Goal: Navigation & Orientation: Find specific page/section

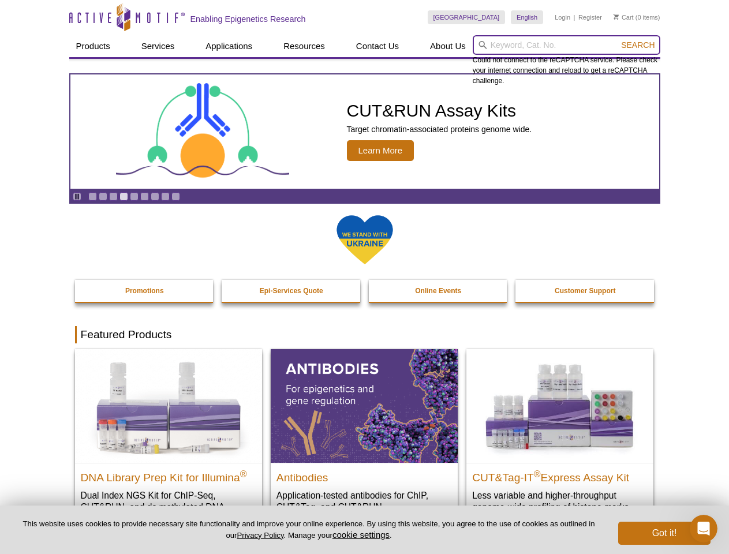
click at [566, 45] on input "search" at bounding box center [565, 45] width 187 height 20
click at [637, 45] on span "Search" at bounding box center [637, 44] width 33 height 9
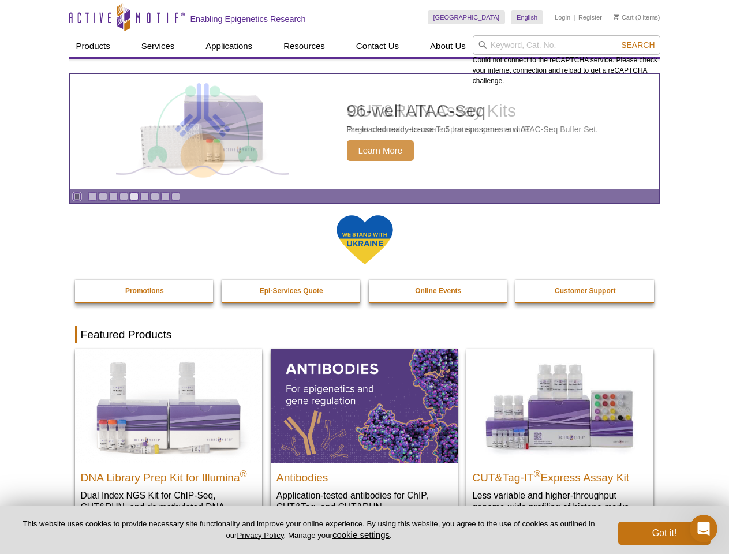
click at [77, 196] on icon "Pause" at bounding box center [76, 196] width 7 height 7
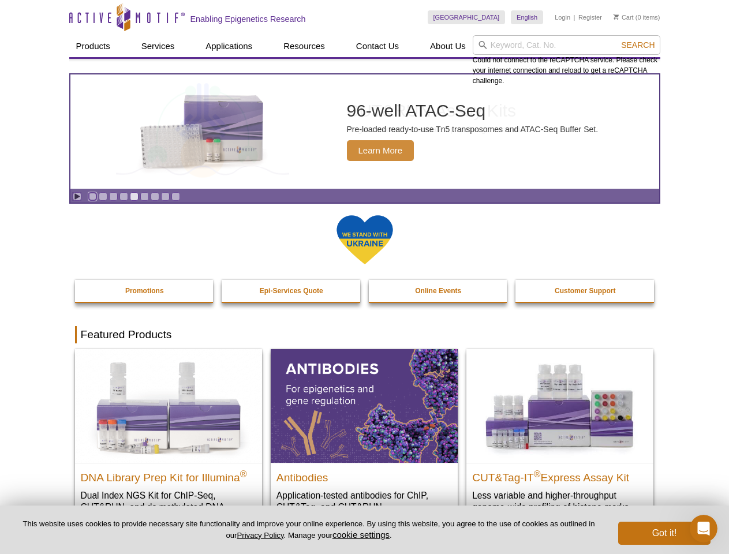
click at [92, 196] on link "Go to slide 1" at bounding box center [92, 196] width 9 height 9
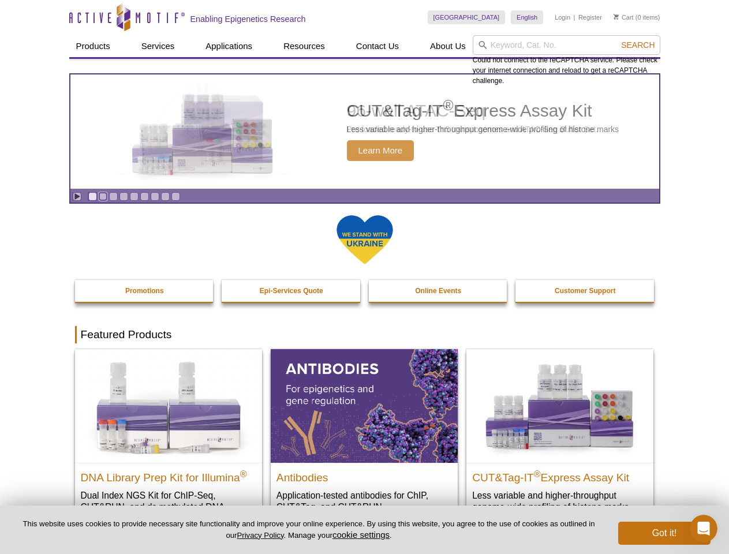
click at [103, 196] on link "Go to slide 2" at bounding box center [103, 196] width 9 height 9
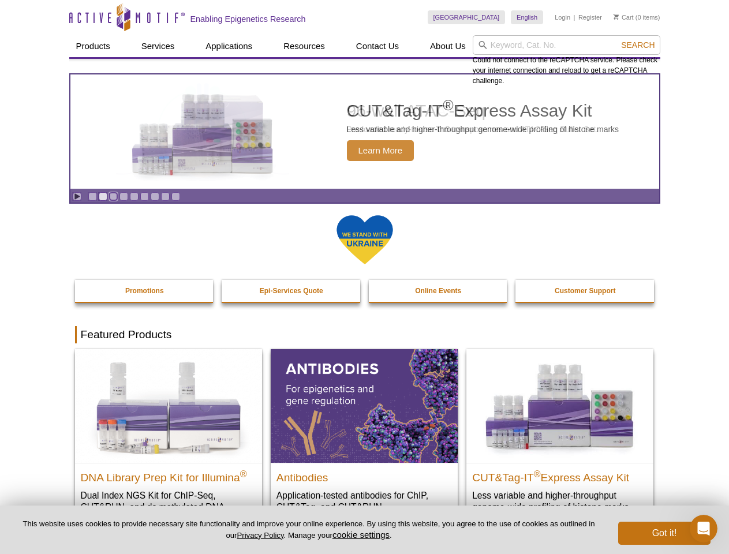
click at [113, 196] on link "Go to slide 3" at bounding box center [113, 196] width 9 height 9
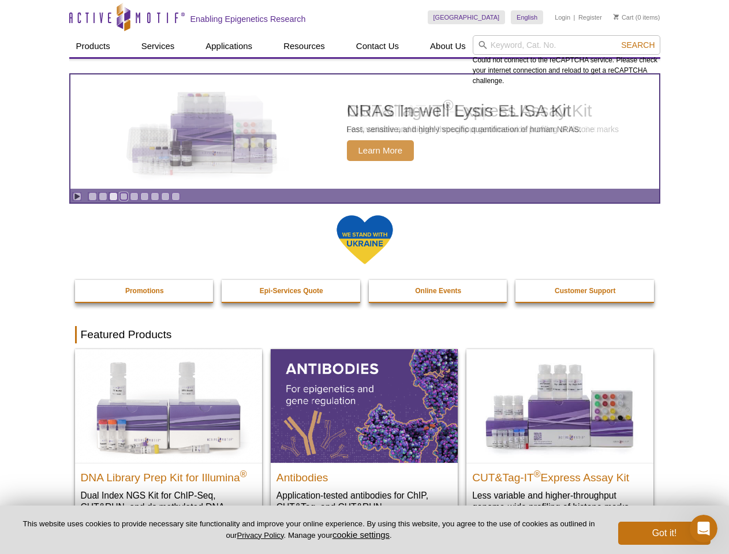
click at [123, 196] on link "Go to slide 4" at bounding box center [123, 196] width 9 height 9
